Goal: Find contact information: Find contact information

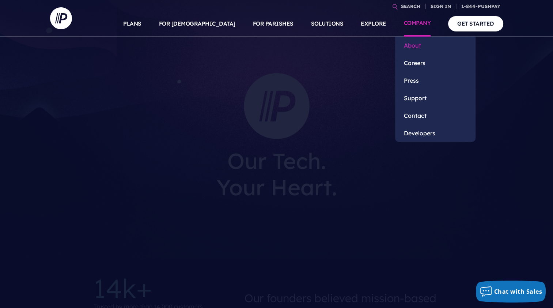
click at [415, 43] on link "About" at bounding box center [435, 46] width 80 height 18
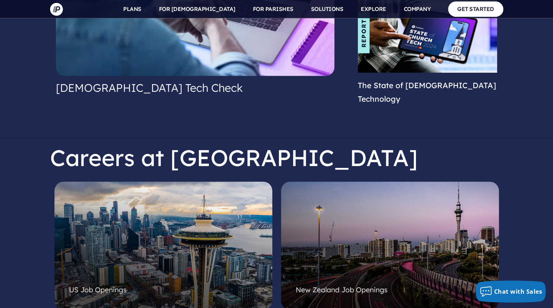
scroll to position [1864, 0]
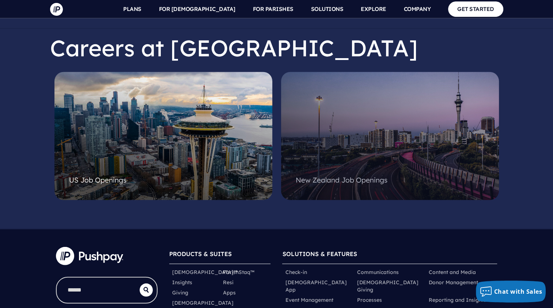
click at [379, 112] on div at bounding box center [390, 127] width 189 height 88
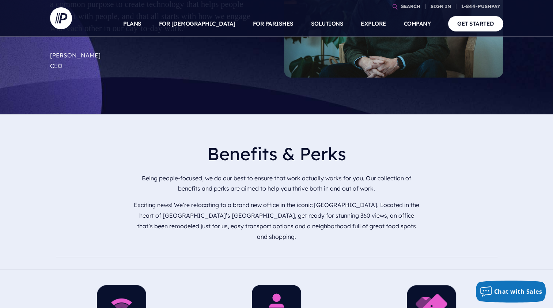
scroll to position [438, 0]
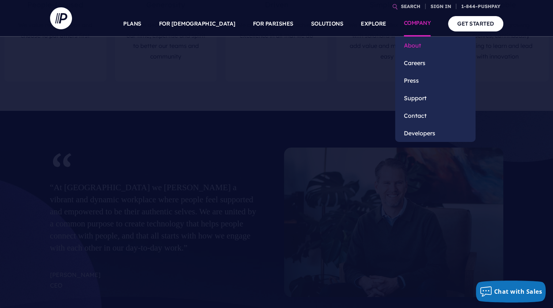
click at [409, 42] on link "About" at bounding box center [435, 46] width 80 height 18
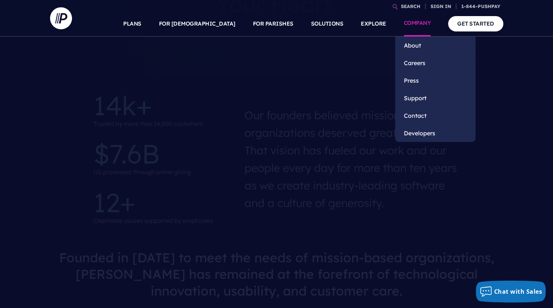
click at [414, 22] on link "COMPANY" at bounding box center [417, 24] width 27 height 26
click at [415, 115] on link "Contact" at bounding box center [435, 116] width 80 height 18
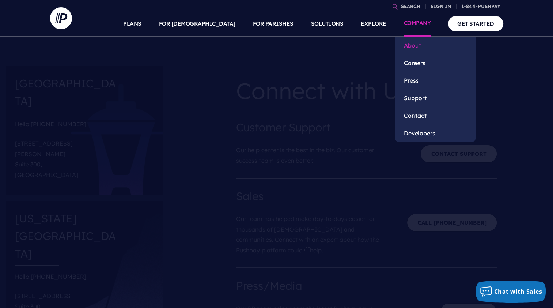
click at [411, 42] on link "About" at bounding box center [435, 46] width 80 height 18
